Goal: Task Accomplishment & Management: Use online tool/utility

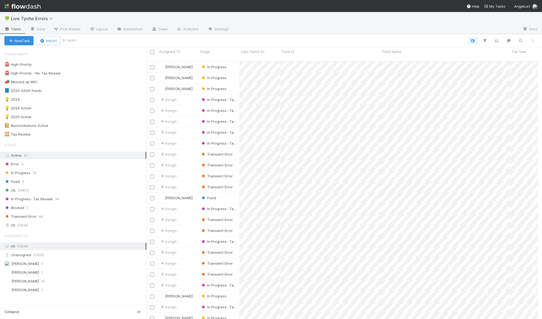
scroll to position [258, 387]
click at [520, 41] on icon "button" at bounding box center [520, 40] width 5 height 5
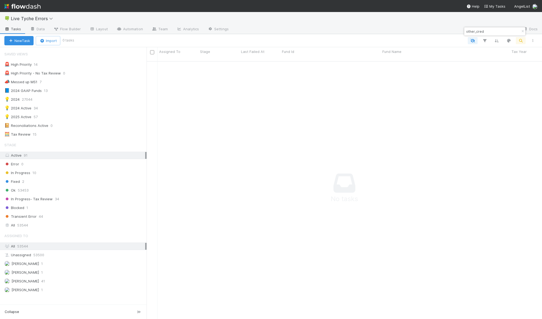
scroll to position [254, 387]
click at [483, 31] on input "other_cred" at bounding box center [492, 31] width 55 height 7
paste input "its_amount"
type input "other_credits_amount"
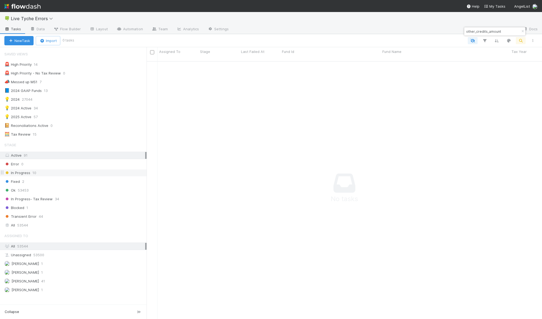
click at [25, 173] on span "In Progress" at bounding box center [17, 172] width 26 height 7
click at [25, 226] on span "53544" at bounding box center [22, 225] width 11 height 7
click at [30, 154] on div "Active 91" at bounding box center [74, 155] width 141 height 7
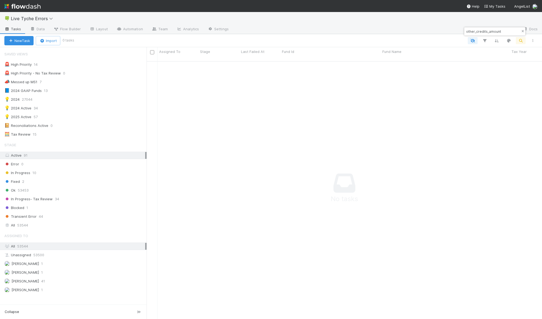
scroll to position [254, 387]
click at [523, 33] on icon "button" at bounding box center [522, 31] width 5 height 3
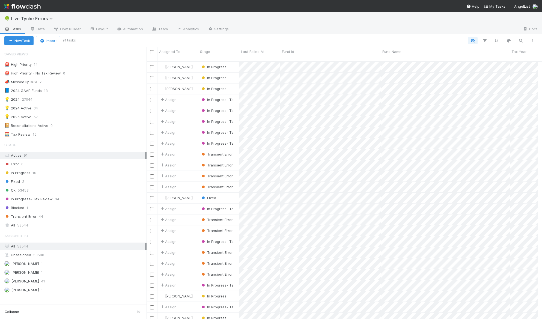
scroll to position [4, 4]
click at [523, 41] on button "button" at bounding box center [520, 40] width 10 height 7
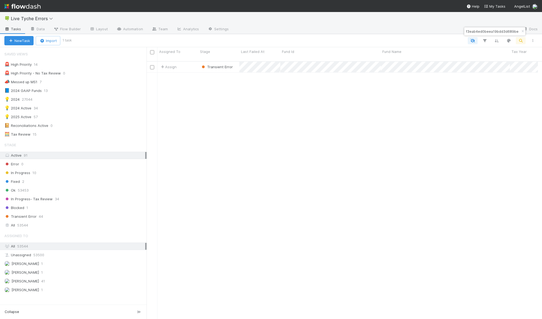
scroll to position [258, 387]
type input "9905ae9f3eab4ed0beea19bdd3d689be"
